Goal: Check status: Check status

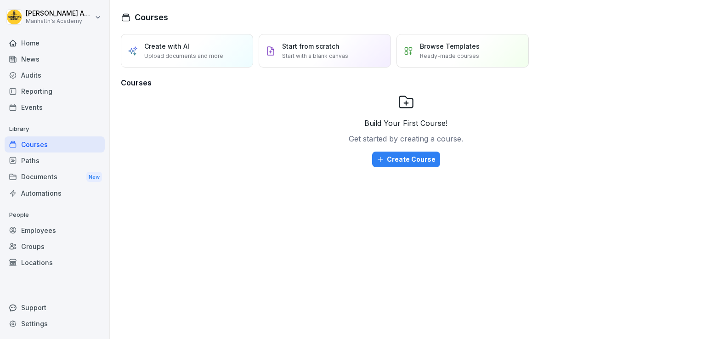
click at [52, 87] on div "Reporting" at bounding box center [55, 91] width 100 height 16
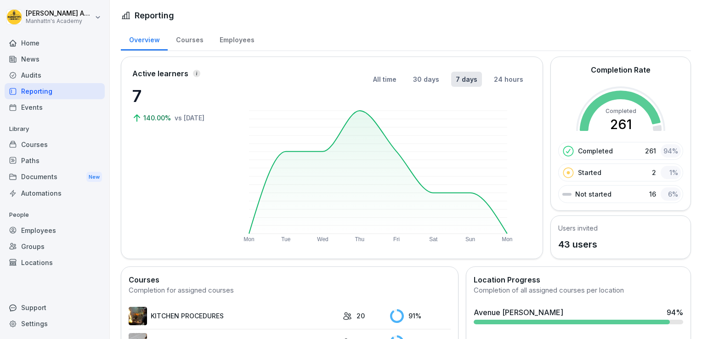
click at [230, 34] on div "Employees" at bounding box center [236, 38] width 51 height 23
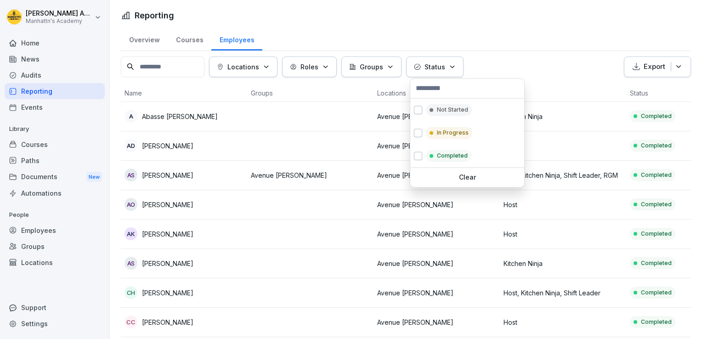
click at [444, 67] on p "Status" at bounding box center [434, 67] width 21 height 10
click at [441, 105] on div "Not Started" at bounding box center [449, 110] width 46 height 12
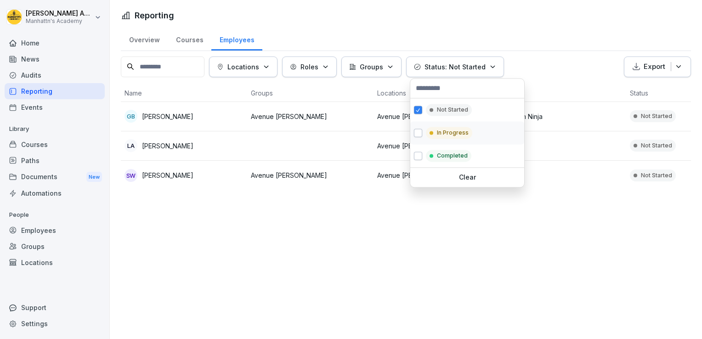
click at [439, 135] on p "In Progress" at bounding box center [453, 133] width 32 height 8
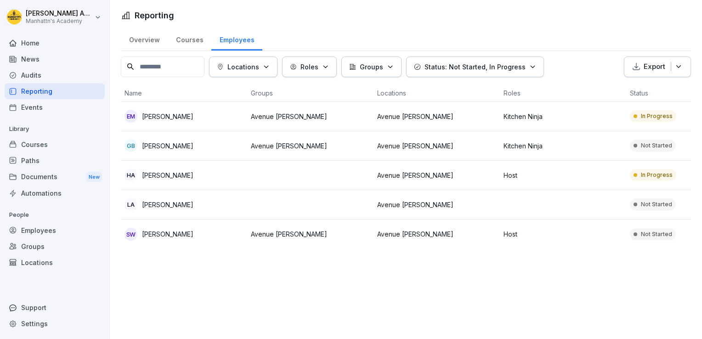
click at [470, 35] on html "[PERSON_NAME]'s Academy Home News Audits Reporting Events Library Courses Paths…" at bounding box center [351, 169] width 702 height 339
